Goal: Find specific page/section: Find specific page/section

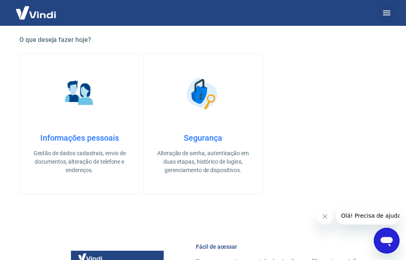
click at [384, 15] on icon "button" at bounding box center [386, 12] width 7 height 5
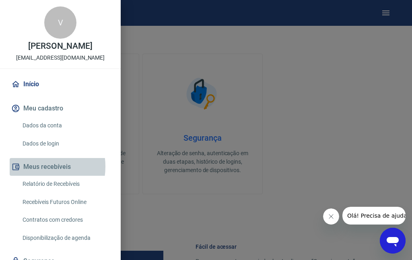
click at [34, 166] on button "Meus recebíveis" at bounding box center [61, 167] width 102 height 18
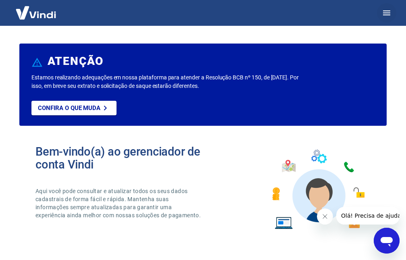
click at [388, 10] on icon "button" at bounding box center [386, 12] width 7 height 5
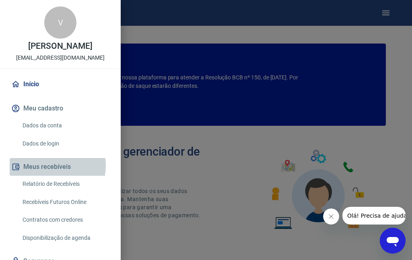
click at [53, 166] on button "Meus recebíveis" at bounding box center [61, 167] width 102 height 18
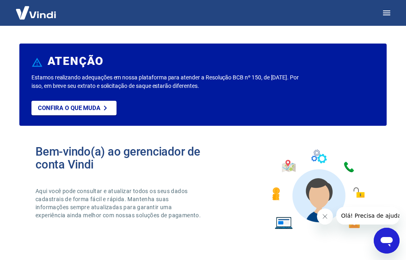
click at [324, 215] on icon "Fechar mensagem da empresa" at bounding box center [324, 216] width 6 height 6
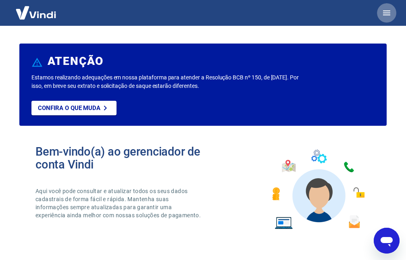
click at [389, 12] on icon "button" at bounding box center [386, 12] width 7 height 5
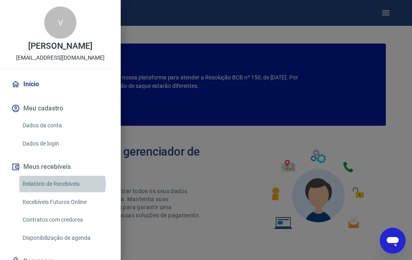
click at [60, 185] on link "Relatório de Recebíveis" at bounding box center [65, 184] width 92 height 17
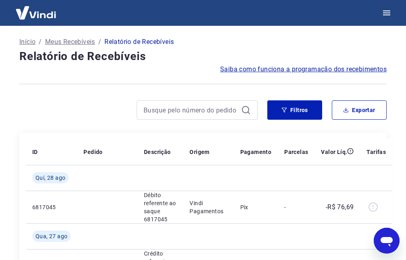
click at [52, 40] on p "Meus Recebíveis" at bounding box center [70, 42] width 50 height 10
click at [389, 12] on icon "button" at bounding box center [386, 12] width 7 height 5
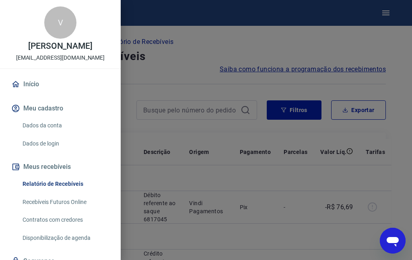
click at [60, 199] on link "Recebíveis Futuros Online" at bounding box center [65, 202] width 92 height 17
